Goal: Task Accomplishment & Management: Use online tool/utility

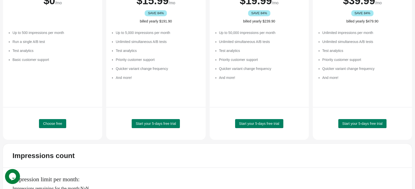
scroll to position [99, 0]
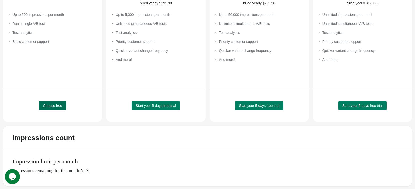
click at [51, 105] on span "Choose free" at bounding box center [52, 106] width 19 height 4
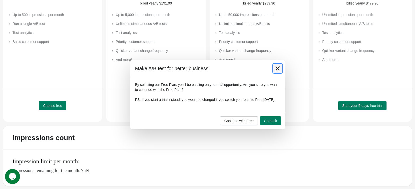
click at [276, 69] on button at bounding box center [277, 68] width 9 height 9
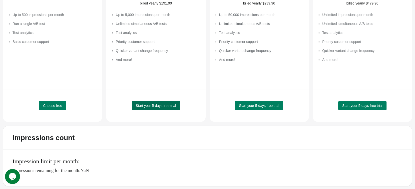
click at [166, 105] on span "Start your 5-days free trial" at bounding box center [156, 106] width 40 height 4
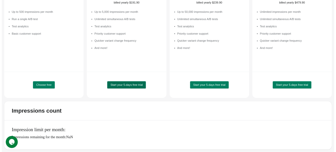
scroll to position [0, 0]
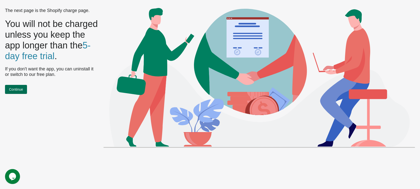
click at [13, 94] on button "Continue" at bounding box center [16, 89] width 22 height 9
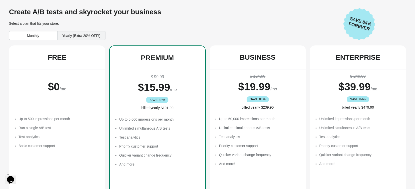
click at [53, 36] on div "Monthly" at bounding box center [33, 35] width 48 height 9
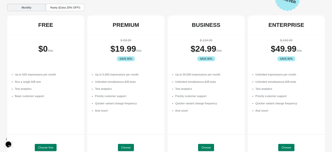
scroll to position [26, 0]
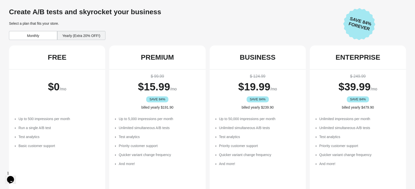
scroll to position [0, 0]
click at [30, 33] on div "Monthly" at bounding box center [33, 35] width 48 height 9
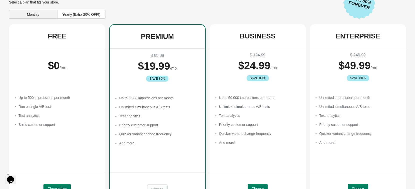
scroll to position [20, 0]
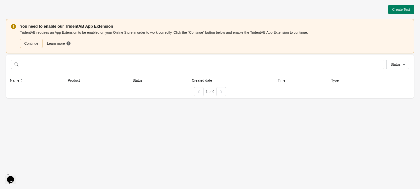
click at [396, 15] on div "Create Test You need to enable our TridentAB App Extension TridentAB requires a…" at bounding box center [210, 51] width 408 height 93
click at [397, 10] on span "Create Test" at bounding box center [401, 10] width 18 height 4
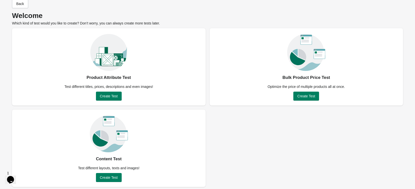
scroll to position [13, 0]
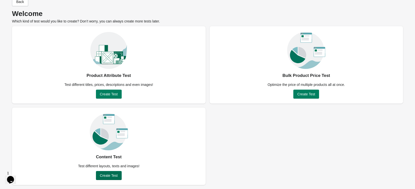
click at [103, 178] on span "Create Test" at bounding box center [109, 176] width 18 height 4
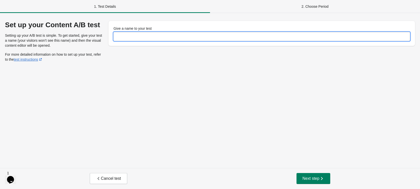
click at [159, 36] on input "Give a name to your test" at bounding box center [262, 36] width 297 height 9
type input "****"
click at [316, 182] on button "Next step" at bounding box center [314, 178] width 34 height 11
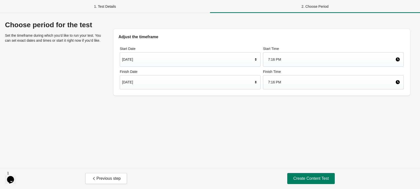
click at [214, 60] on div "Aug 14, 2025" at bounding box center [187, 60] width 131 height 10
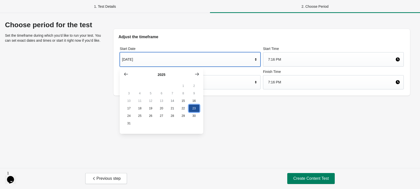
click at [192, 110] on button "23" at bounding box center [194, 109] width 11 height 8
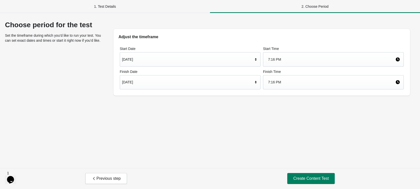
click at [223, 85] on div "Aug 21, 2025" at bounding box center [187, 83] width 131 height 10
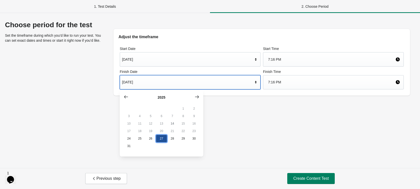
click at [160, 142] on button "27" at bounding box center [161, 139] width 11 height 8
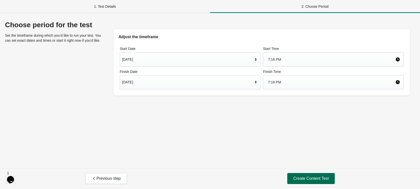
click at [305, 181] on span "Create Content Test" at bounding box center [311, 178] width 36 height 5
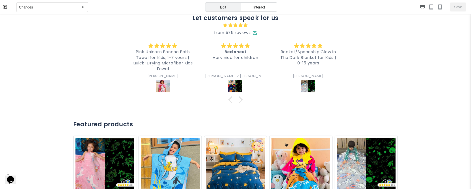
scroll to position [370, 0]
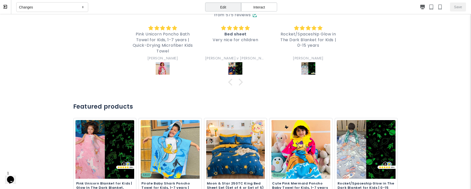
click at [234, 64] on img at bounding box center [236, 69] width 14 height 14
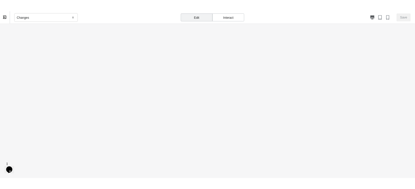
scroll to position [0, 0]
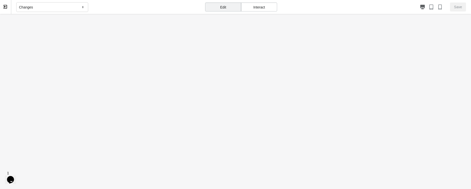
click at [220, 4] on div "Edit" at bounding box center [223, 7] width 36 height 9
click at [69, 7] on div "Changes" at bounding box center [52, 7] width 72 height 10
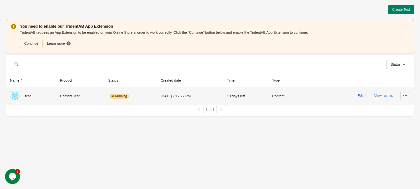
click at [404, 96] on icon "button" at bounding box center [405, 95] width 4 height 1
click at [399, 116] on button "Pause" at bounding box center [401, 119] width 14 height 10
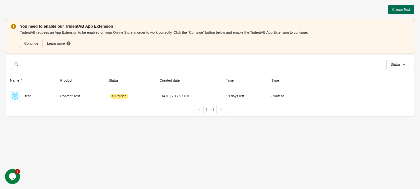
click at [403, 8] on span "Create Test" at bounding box center [401, 10] width 18 height 4
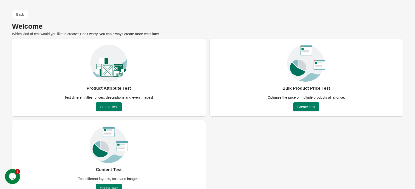
scroll to position [13, 0]
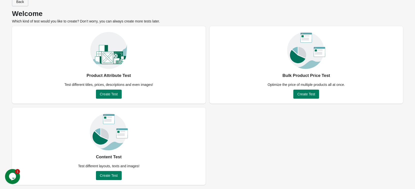
click at [21, 3] on span "Back" at bounding box center [20, 2] width 8 height 4
